Goal: Task Accomplishment & Management: Manage account settings

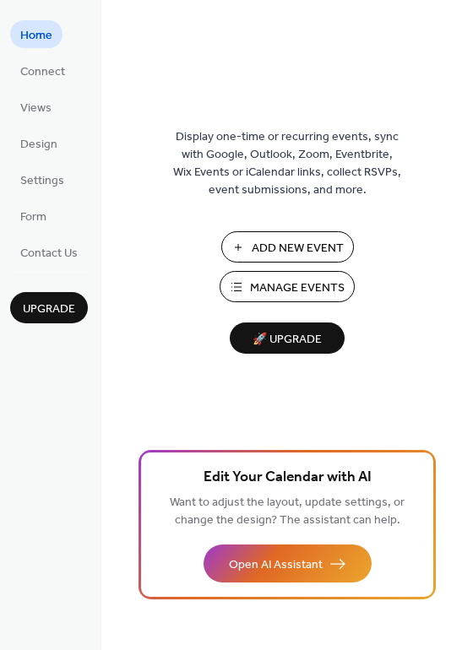
click at [262, 286] on span "Manage Events" at bounding box center [297, 288] width 95 height 18
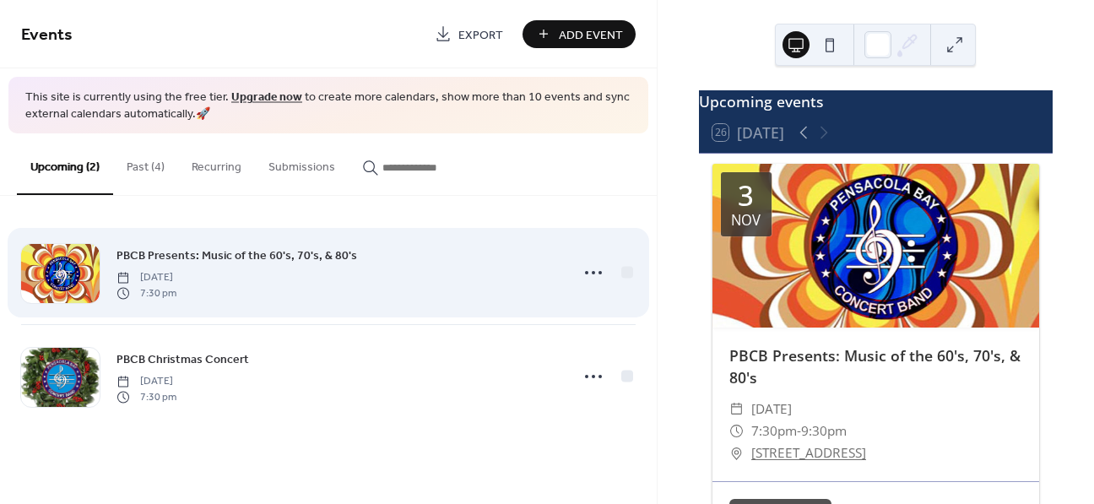
click at [501, 273] on div "PBCB Presents: Music of the 60's, 70's, & 80's [DATE] 7:30 pm" at bounding box center [337, 273] width 442 height 54
click at [596, 273] on icon at bounding box center [593, 272] width 27 height 27
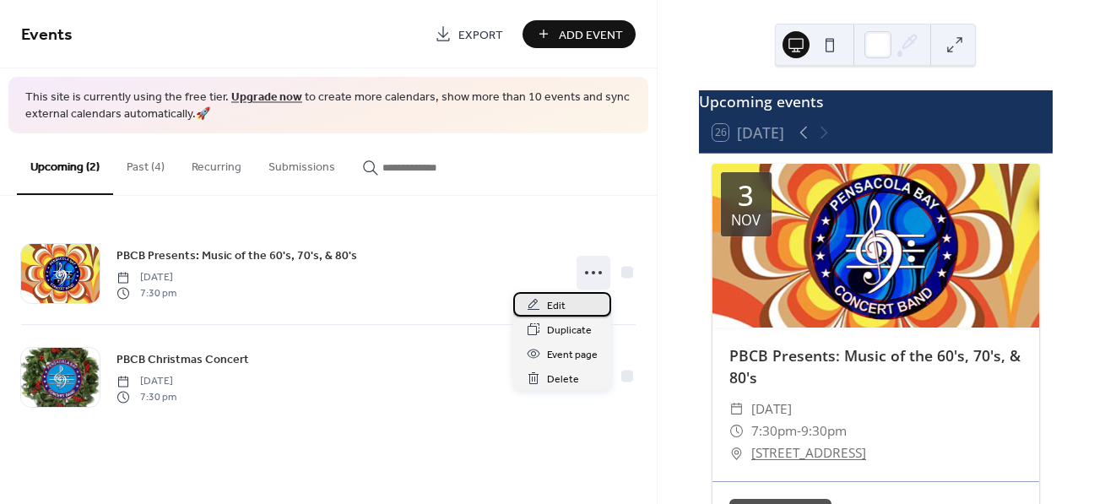
click at [576, 297] on div "Edit" at bounding box center [562, 304] width 98 height 24
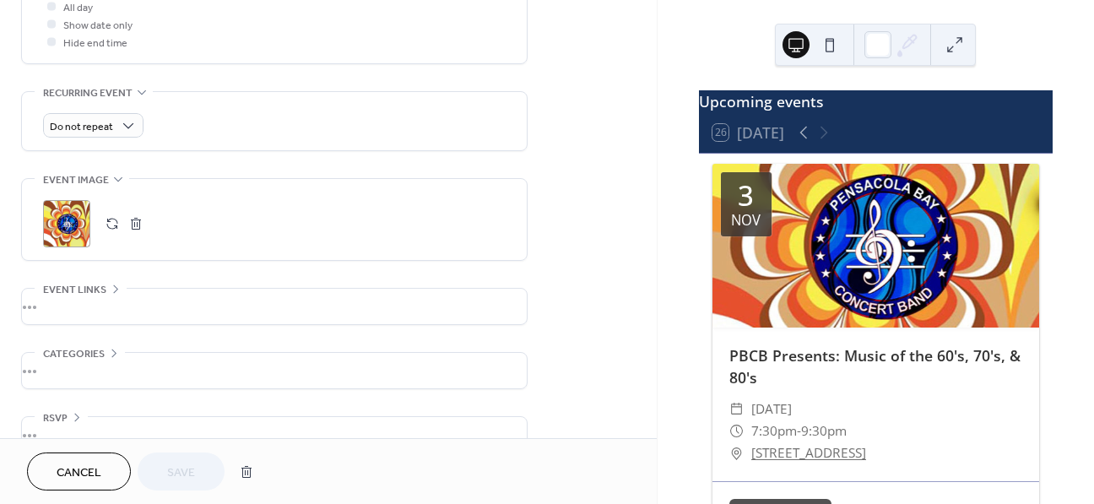
scroll to position [665, 0]
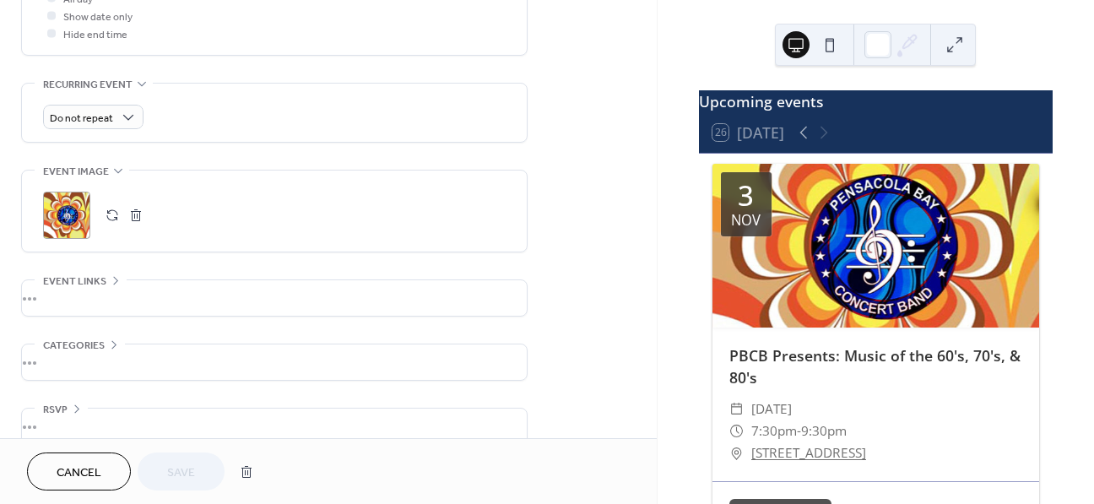
click at [69, 221] on div ";" at bounding box center [66, 215] width 47 height 47
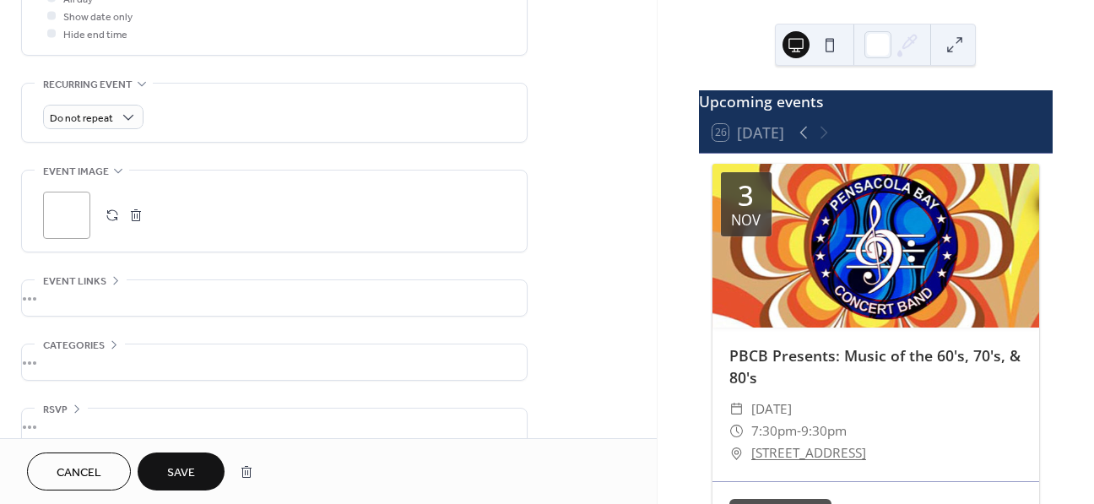
click at [112, 226] on button "button" at bounding box center [112, 215] width 24 height 24
click at [198, 461] on button "Save" at bounding box center [181, 471] width 87 height 38
